Goal: Task Accomplishment & Management: Manage account settings

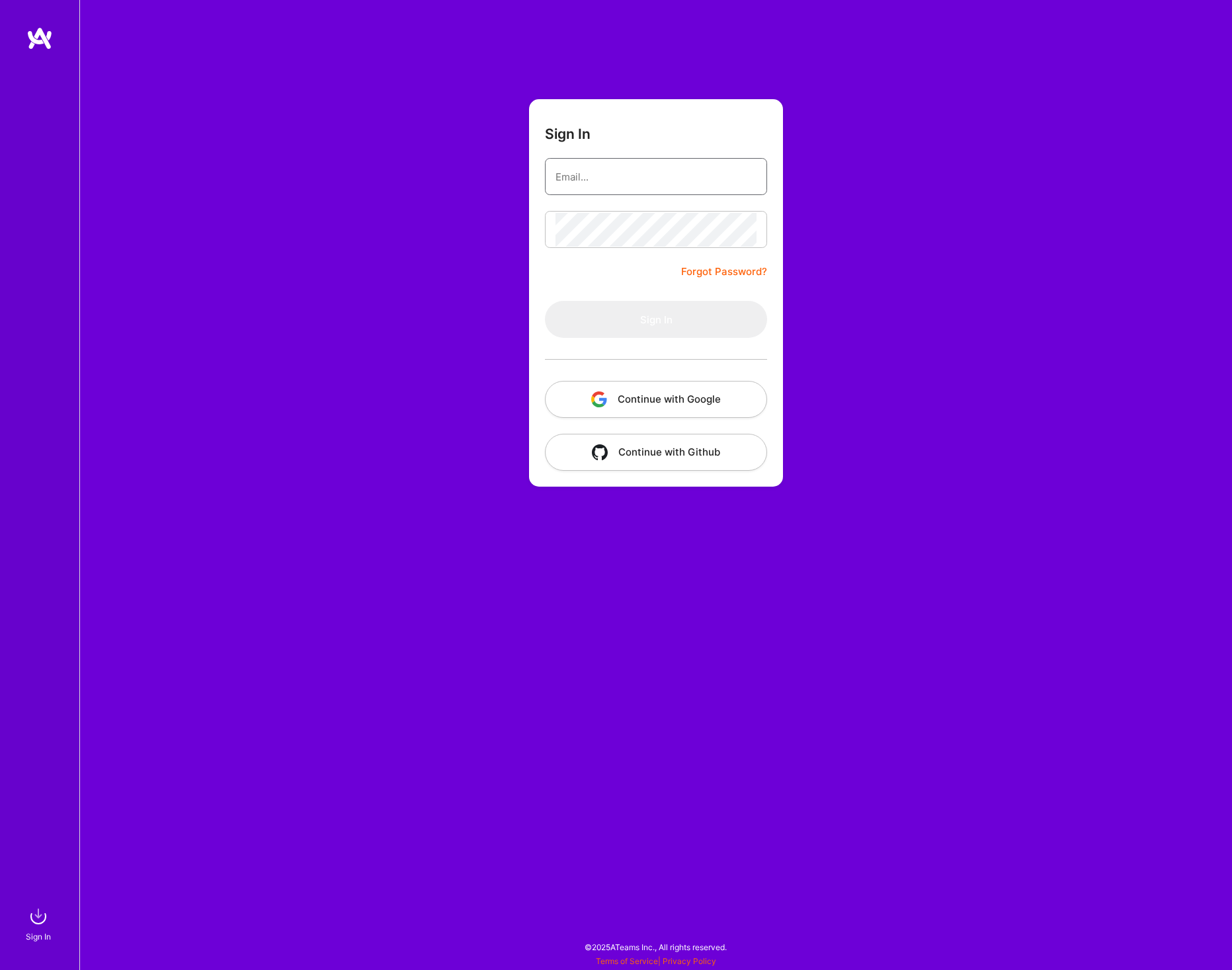
type input "[PERSON_NAME][EMAIL_ADDRESS][DOMAIN_NAME]"
click at [635, 329] on button "Sign In" at bounding box center [656, 319] width 222 height 37
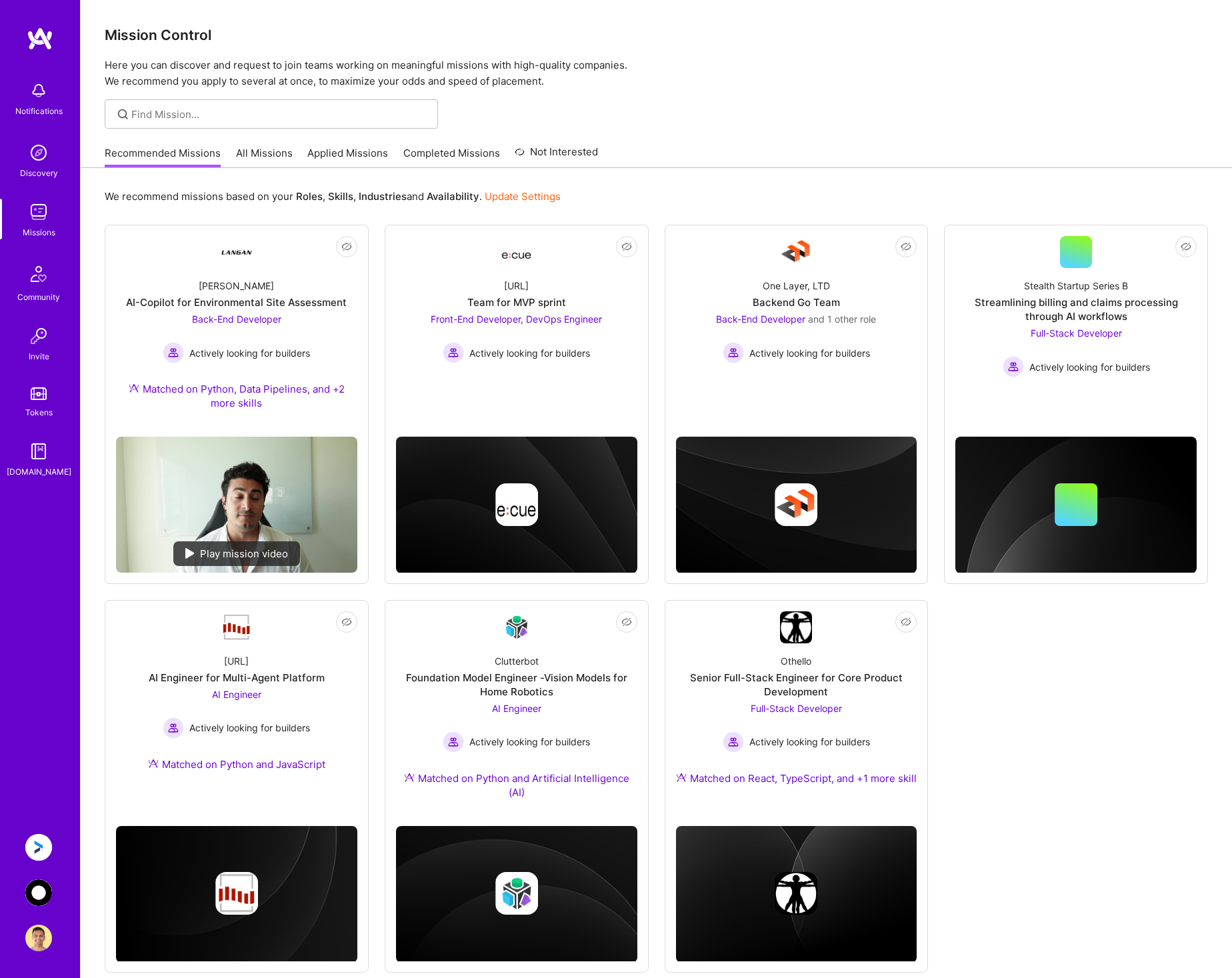
click at [41, 898] on img at bounding box center [38, 892] width 26 height 26
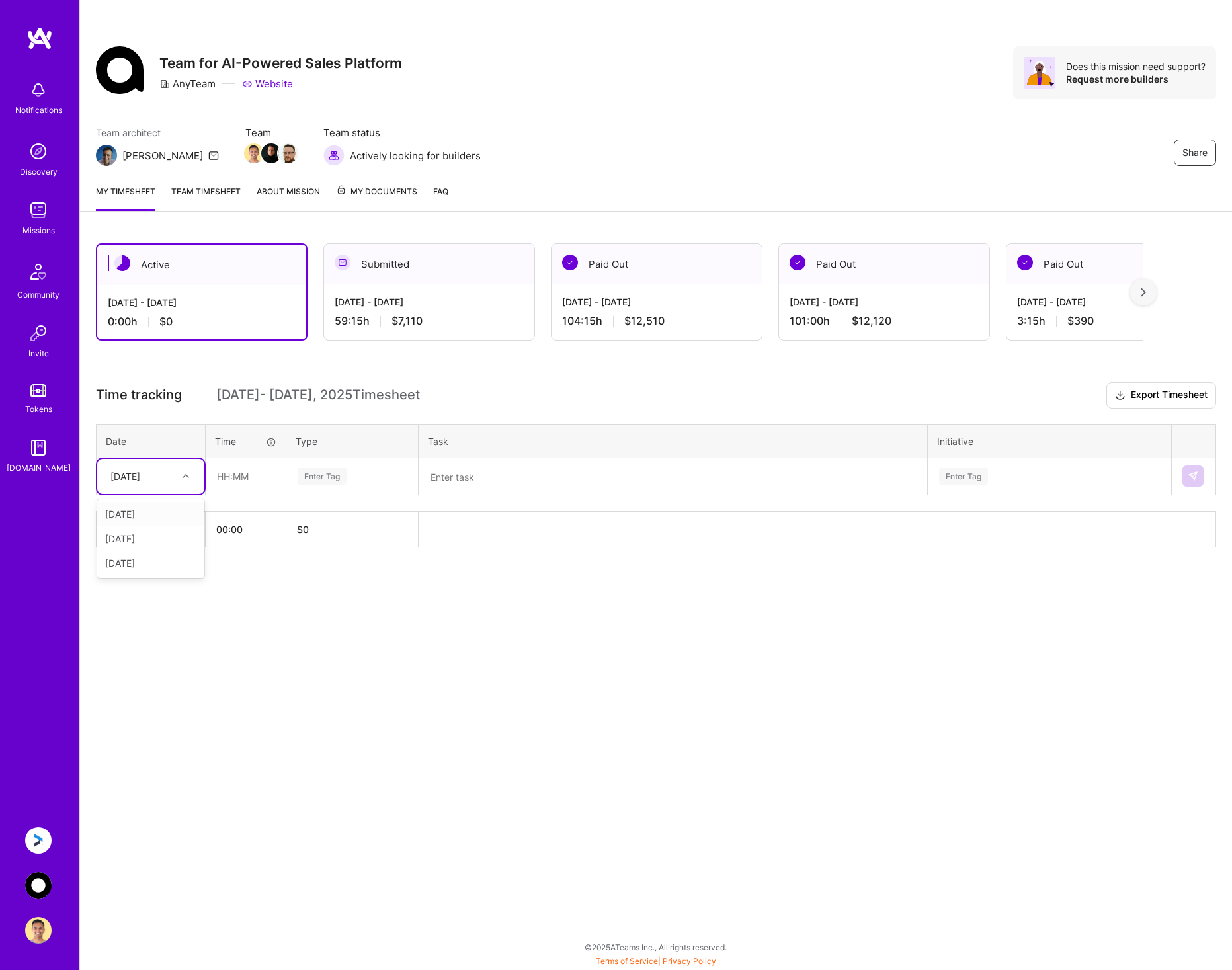
click at [170, 476] on div "[DATE]" at bounding box center [140, 476] width 73 height 22
click at [424, 309] on div "[DATE] - [DATE] 59:15 h $7,110" at bounding box center [428, 311] width 210 height 54
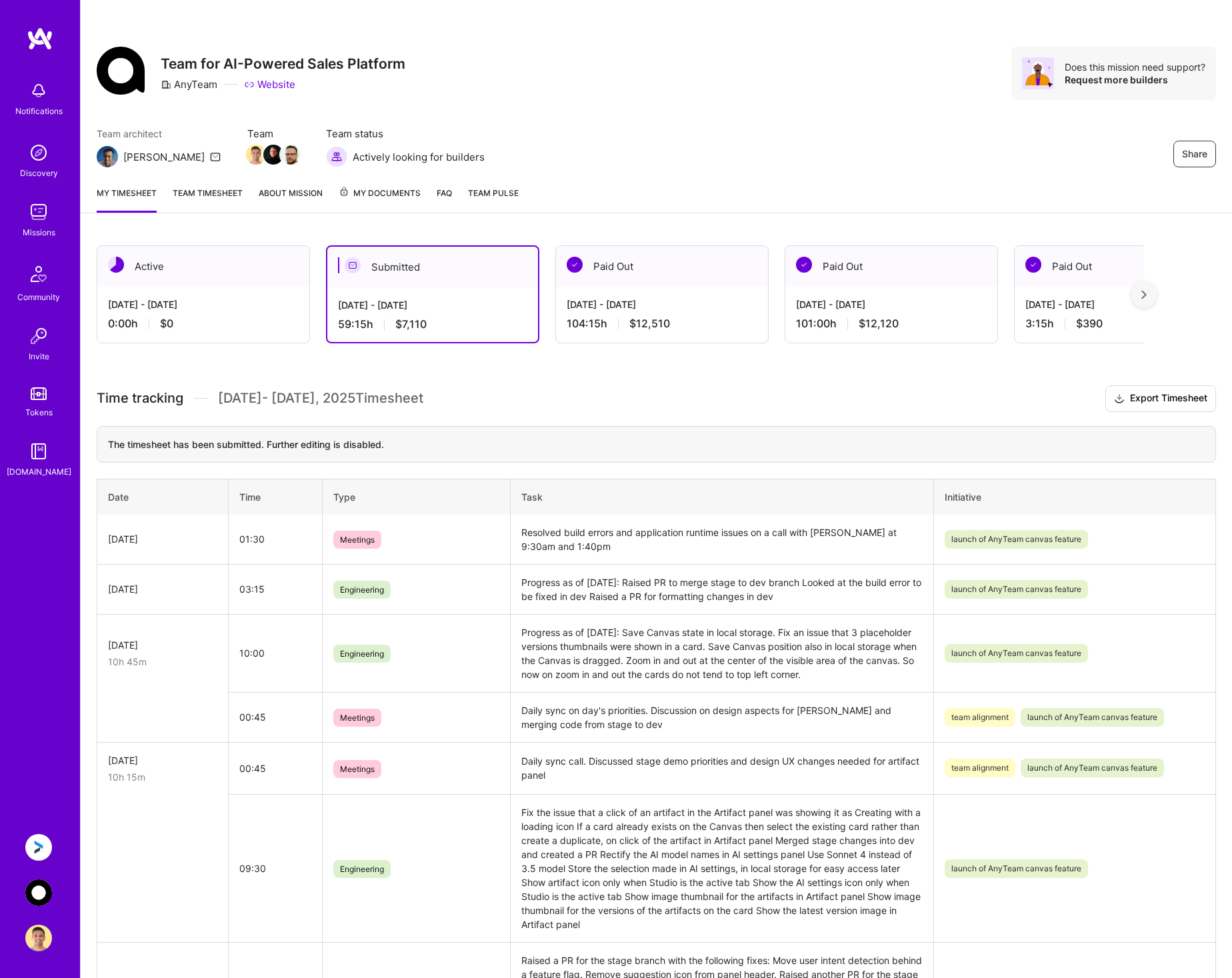
click at [219, 294] on div "[DATE] - [DATE] 0:00 h $0" at bounding box center [203, 314] width 212 height 55
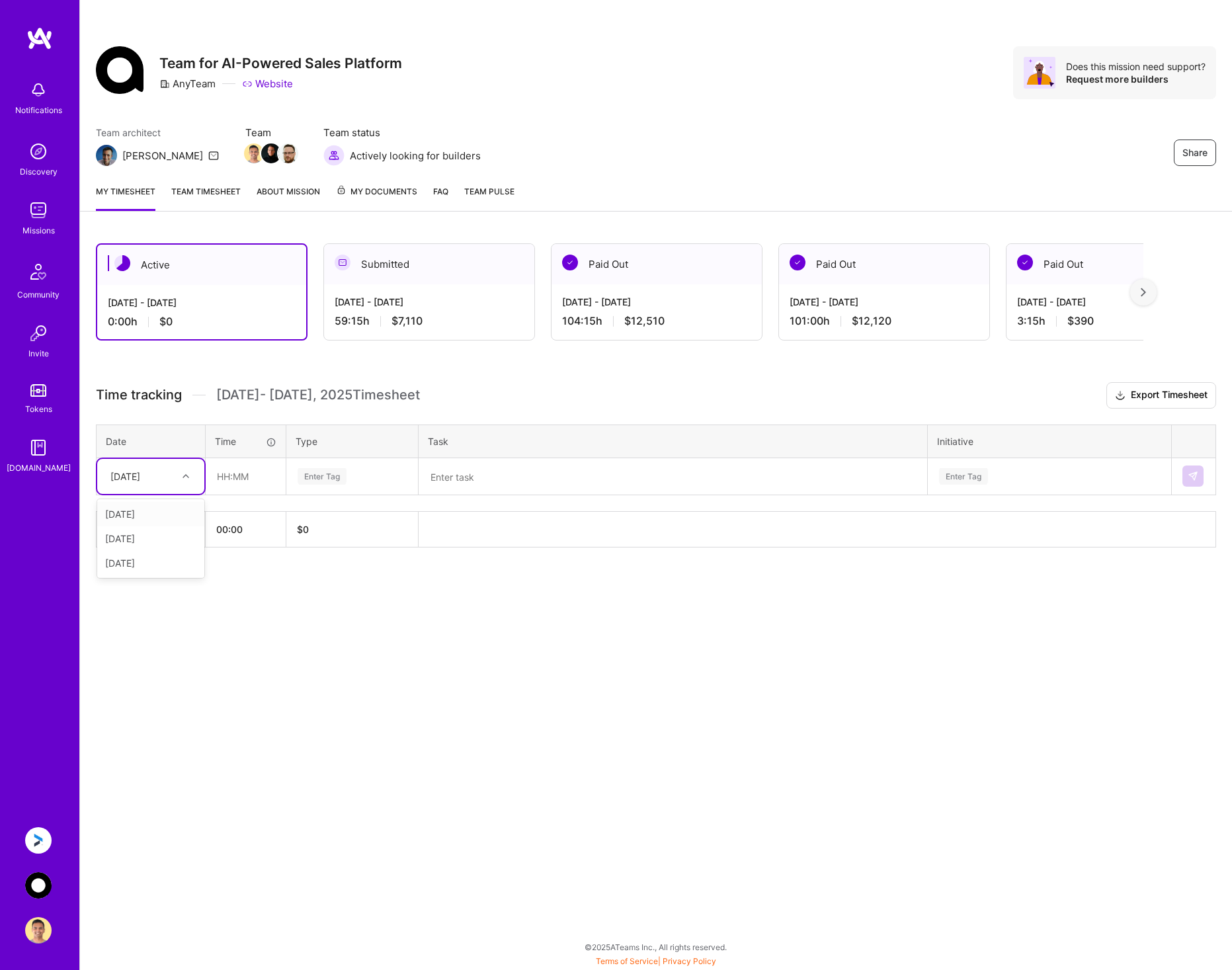
click at [140, 472] on div "[DATE]" at bounding box center [125, 476] width 30 height 14
click at [161, 543] on div "[DATE]" at bounding box center [151, 538] width 107 height 24
click at [236, 476] on input "text" at bounding box center [245, 477] width 78 height 35
click at [387, 476] on div "Enter Tag" at bounding box center [352, 476] width 112 height 16
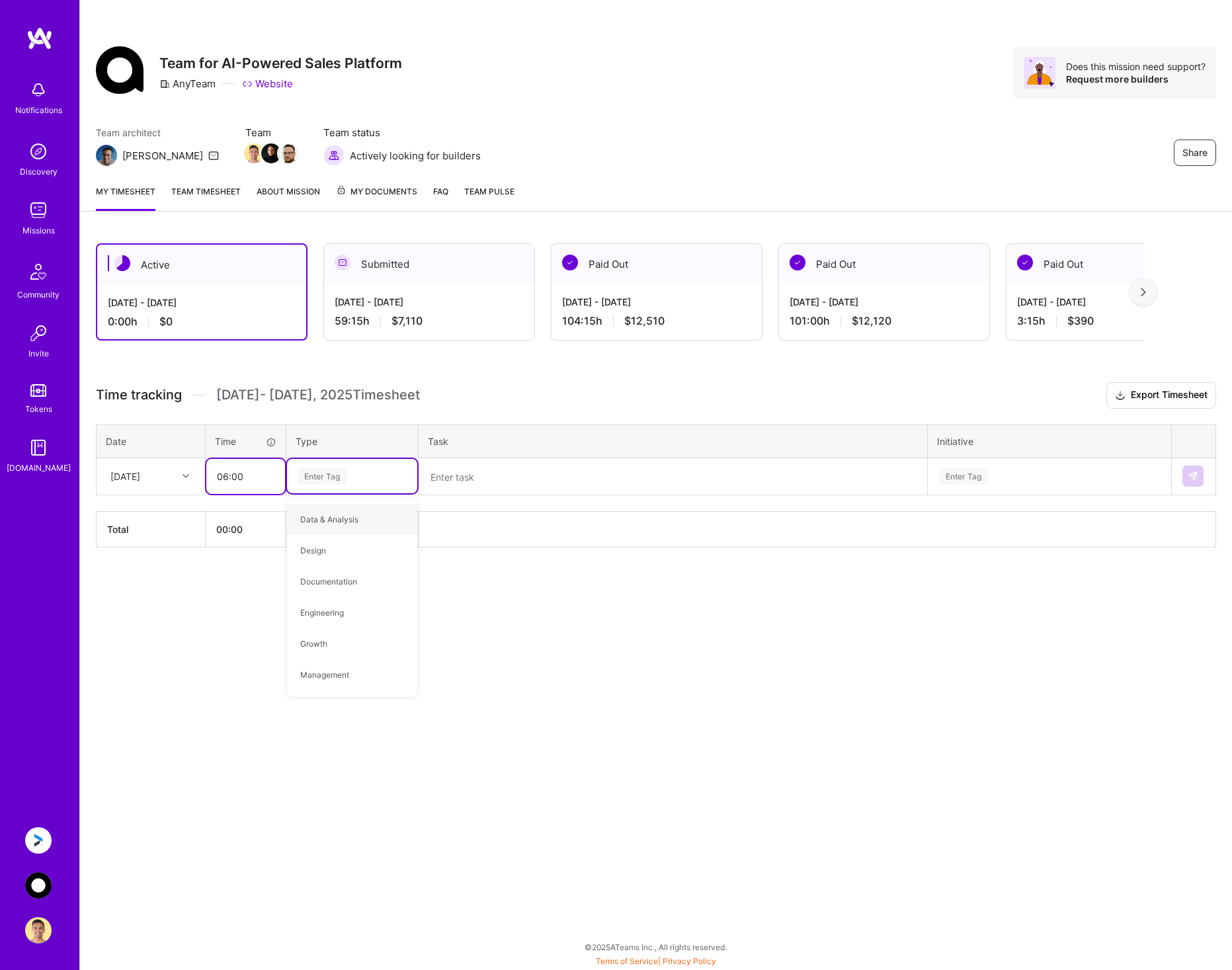
click at [231, 474] on input "06:00" at bounding box center [245, 477] width 78 height 35
click at [262, 481] on input "06:00" at bounding box center [245, 477] width 78 height 35
type input "00:45"
click at [352, 476] on div "Enter Tag" at bounding box center [352, 476] width 112 height 16
type input "meet"
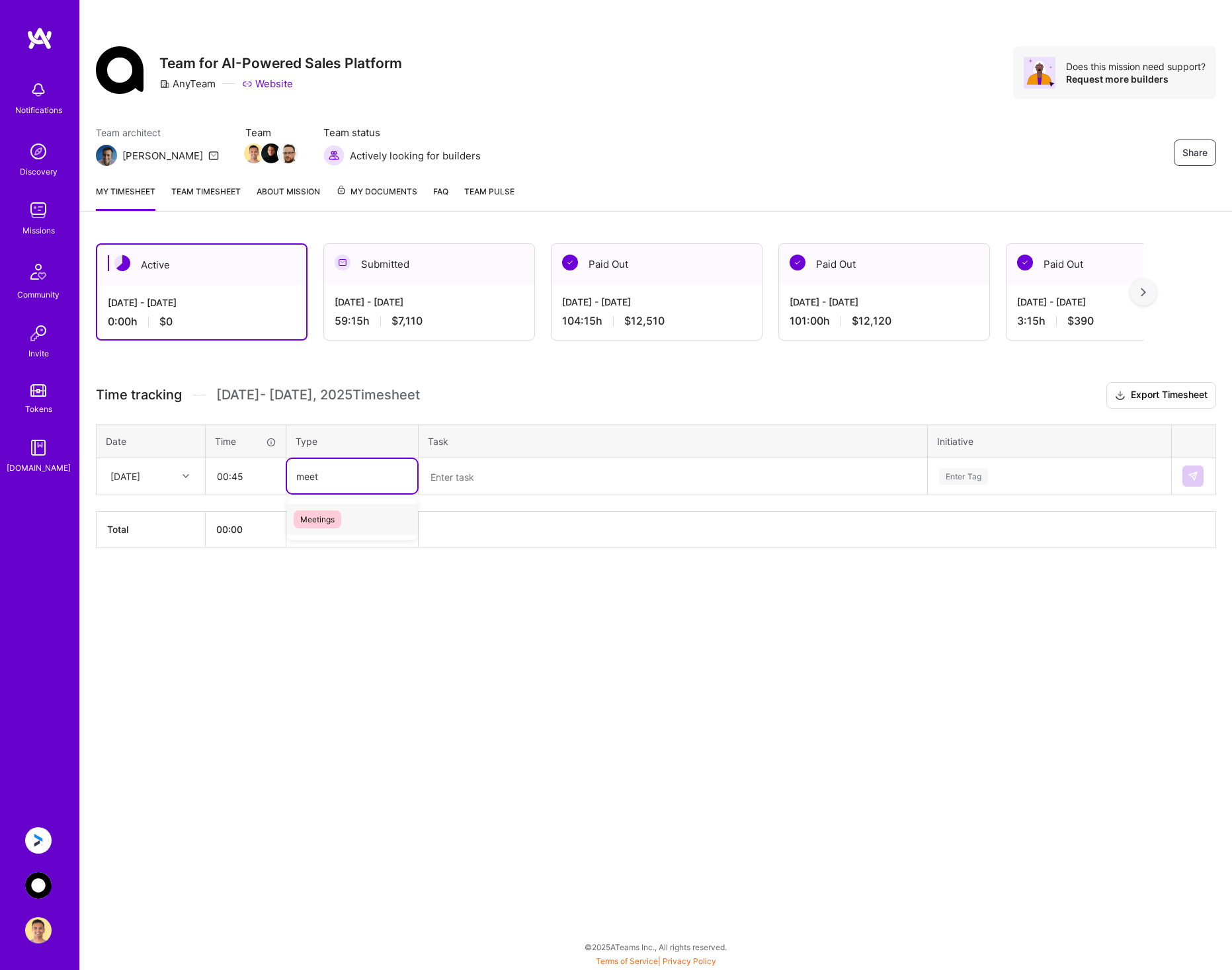
click at [353, 524] on div "Meetings" at bounding box center [352, 519] width 131 height 31
click at [469, 475] on textarea at bounding box center [672, 477] width 506 height 35
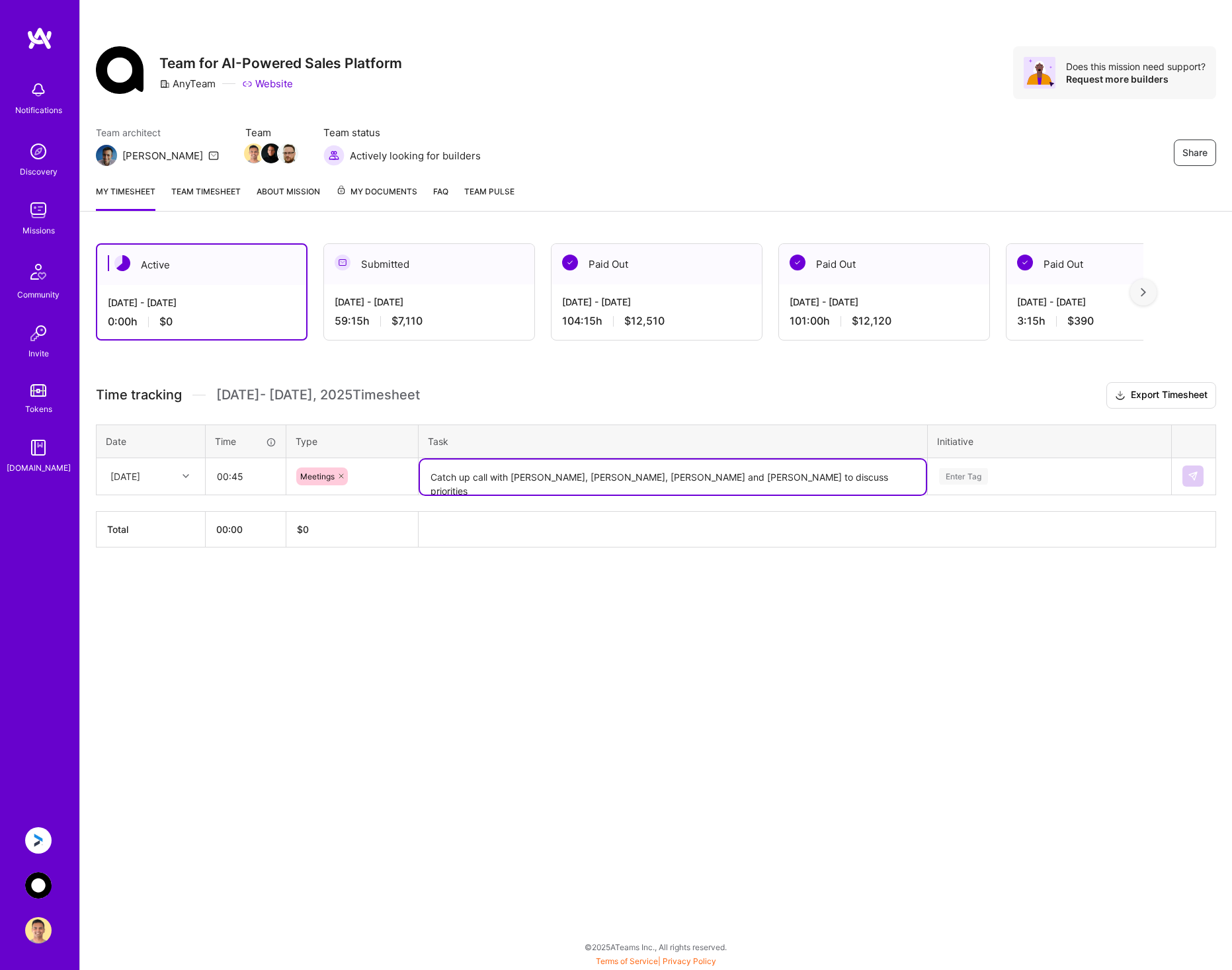
type textarea "Catch up call with [PERSON_NAME], [PERSON_NAME], [PERSON_NAME] and [PERSON_NAME…"
click at [996, 469] on div "Enter Tag" at bounding box center [1049, 476] width 223 height 16
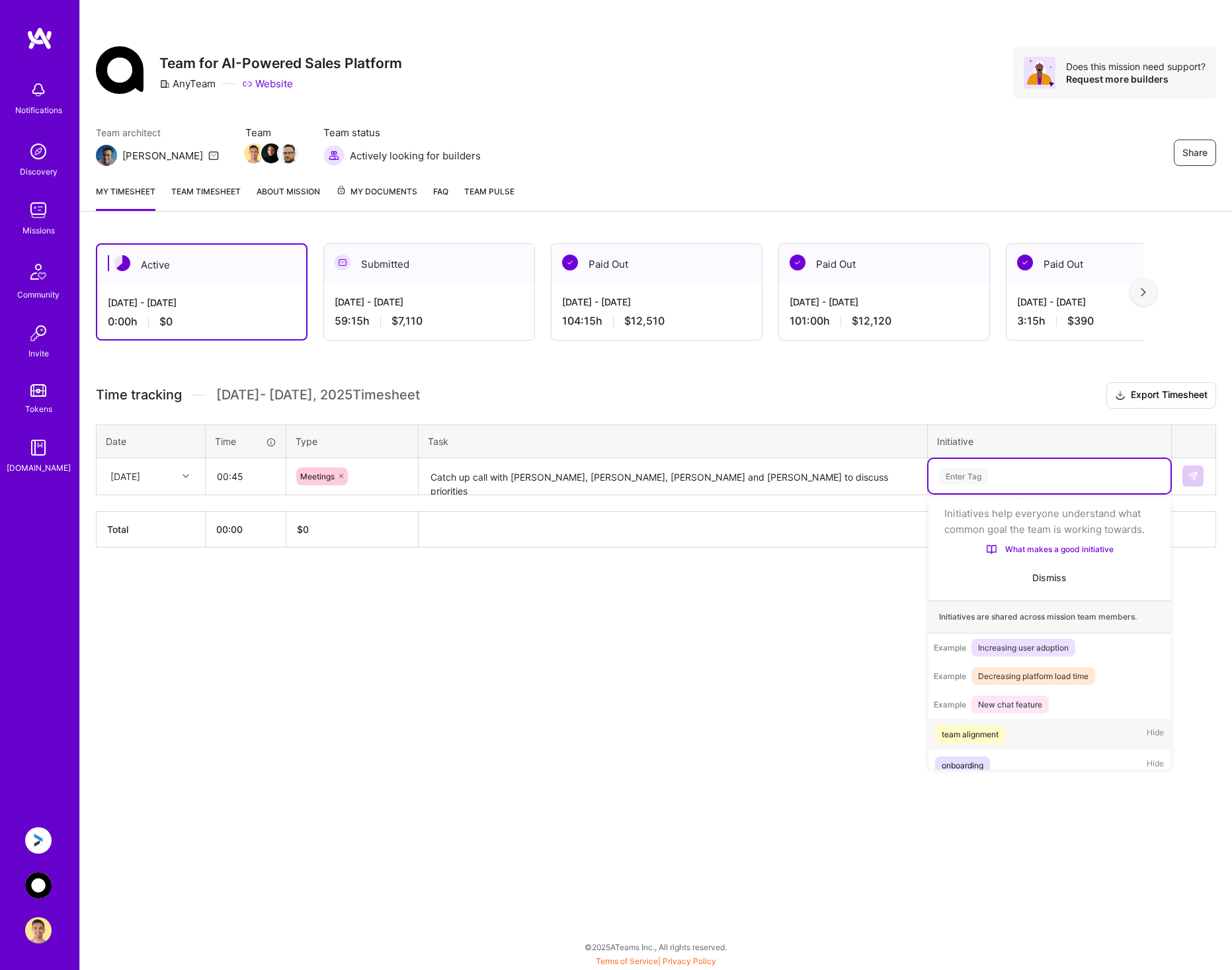
scroll to position [42, 0]
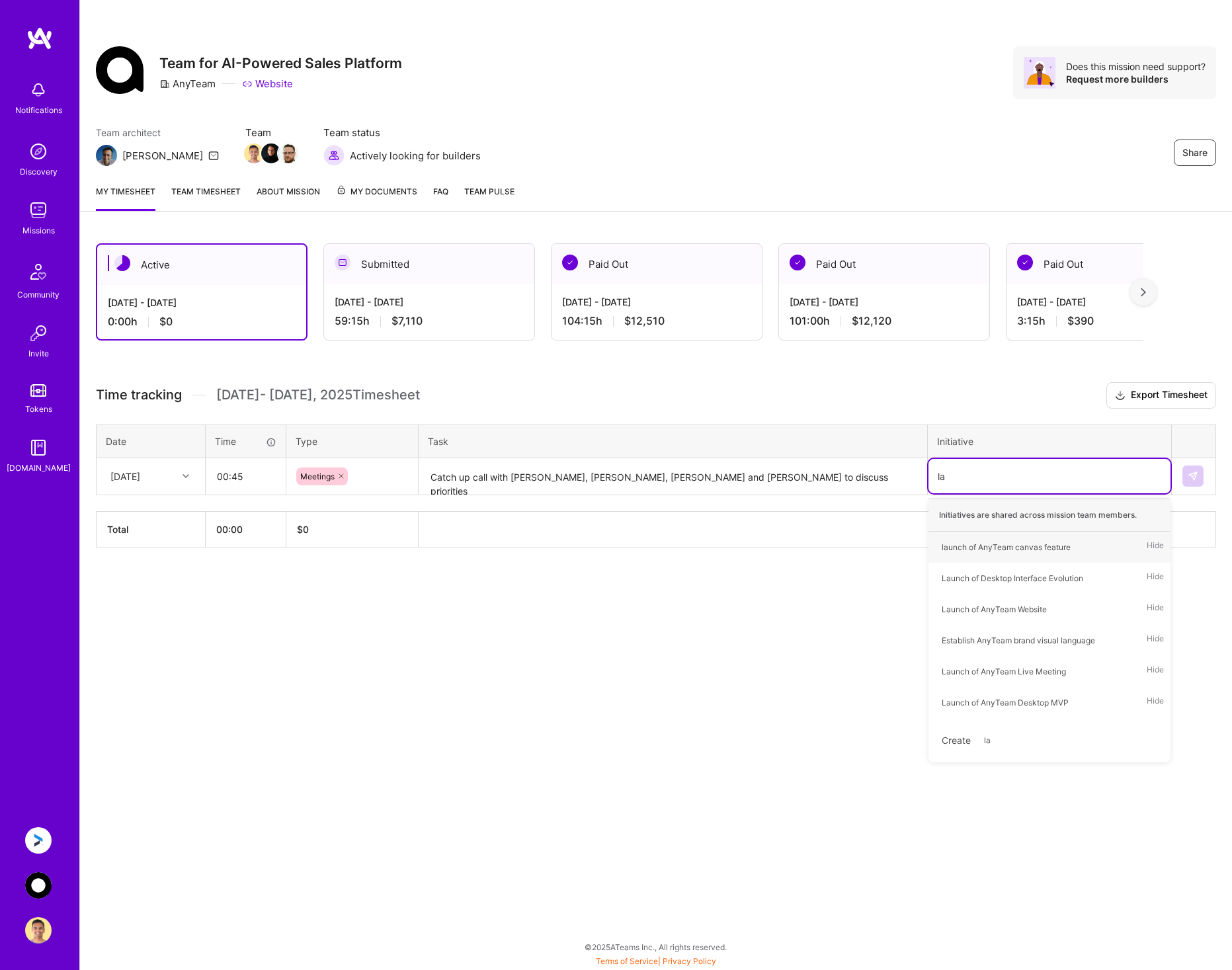
type input "l"
type input "team"
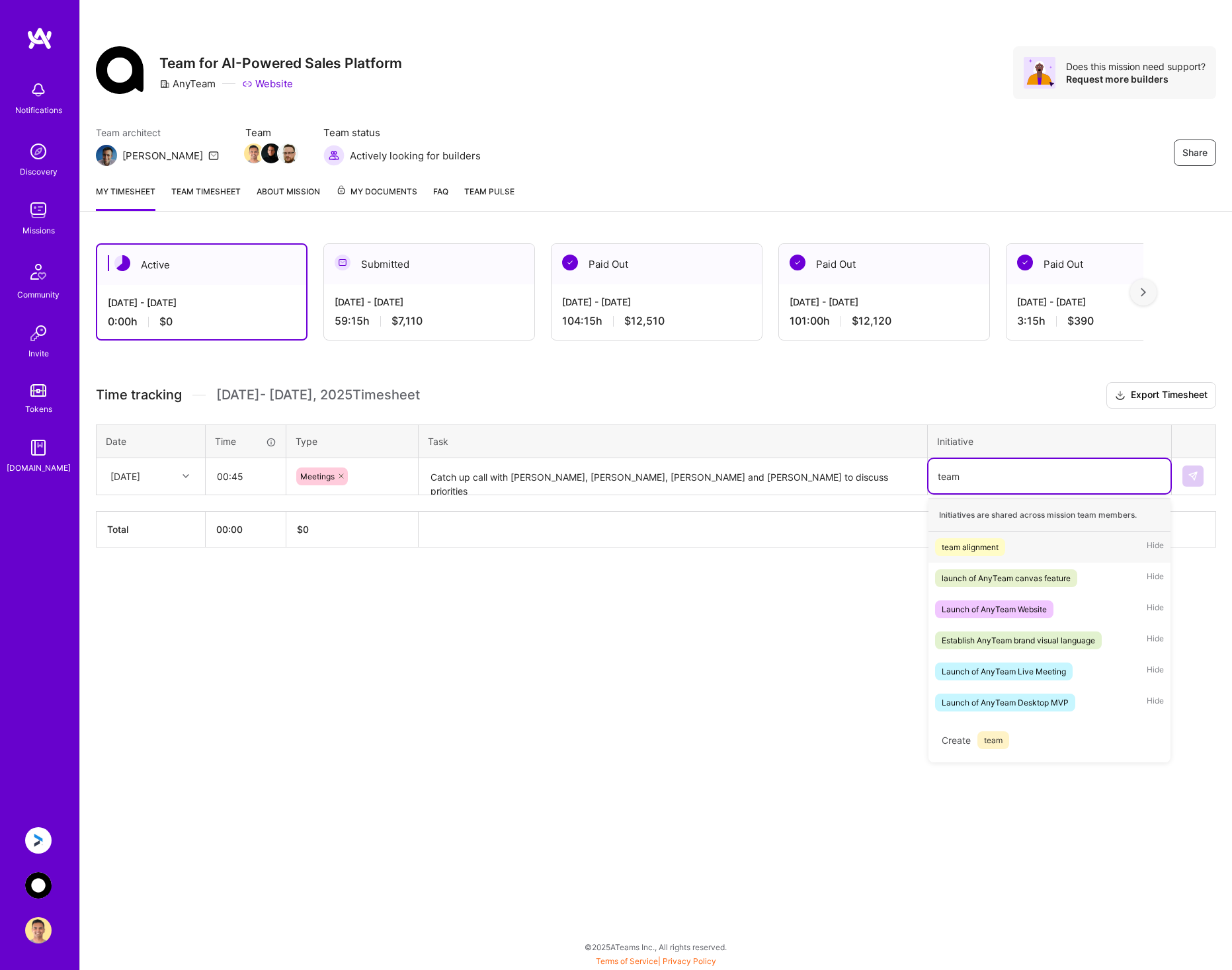
click at [988, 546] on div "team alignment" at bounding box center [970, 547] width 57 height 14
